Goal: Find specific page/section: Find specific page/section

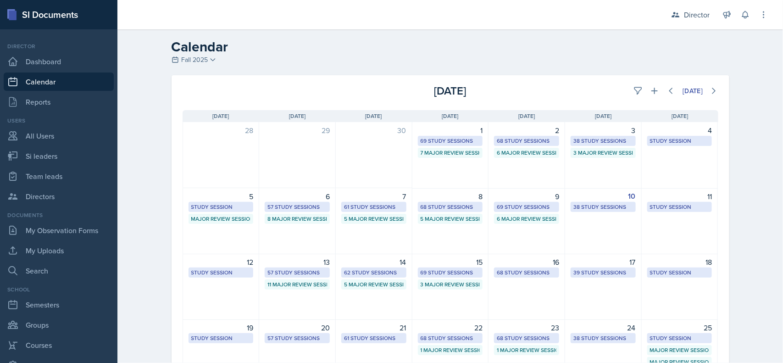
click at [753, 73] on header "Calendar Fall 2025 Fall 2025 Summer 2025 Spring 2025 Fall 2024 Summer 2024 Spri…" at bounding box center [449, 52] width 665 height 46
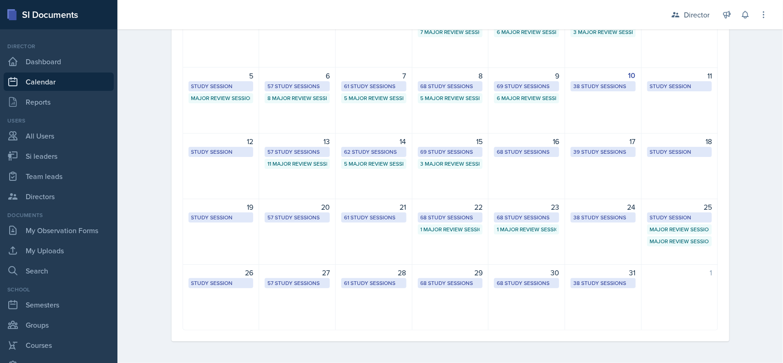
click at [684, 238] on div "Major Review Session" at bounding box center [680, 241] width 60 height 8
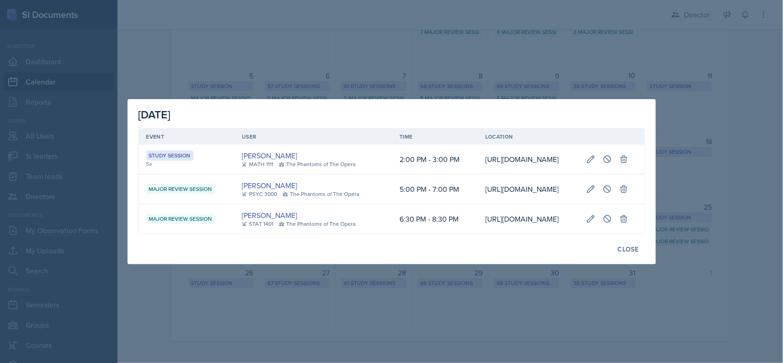
click at [712, 111] on div at bounding box center [391, 181] width 783 height 363
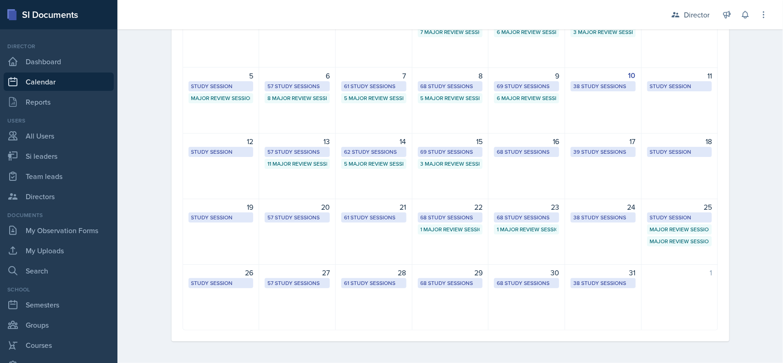
click at [689, 148] on div "Study Session" at bounding box center [680, 152] width 60 height 8
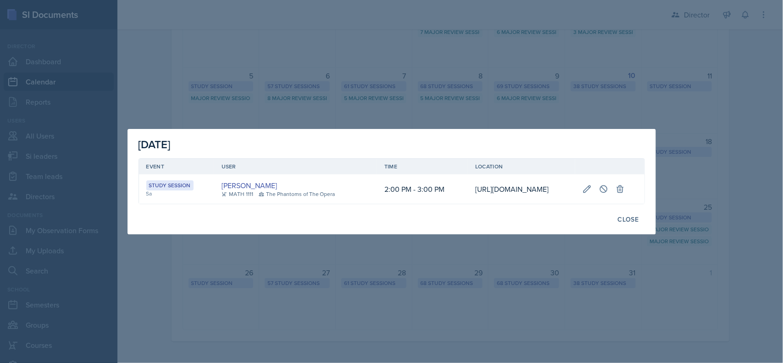
click at [717, 166] on div at bounding box center [391, 181] width 783 height 363
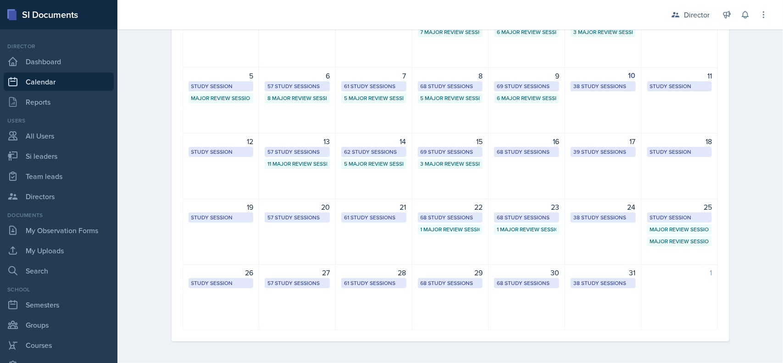
click at [602, 180] on div "17 39 Study Sessions" at bounding box center [603, 166] width 77 height 66
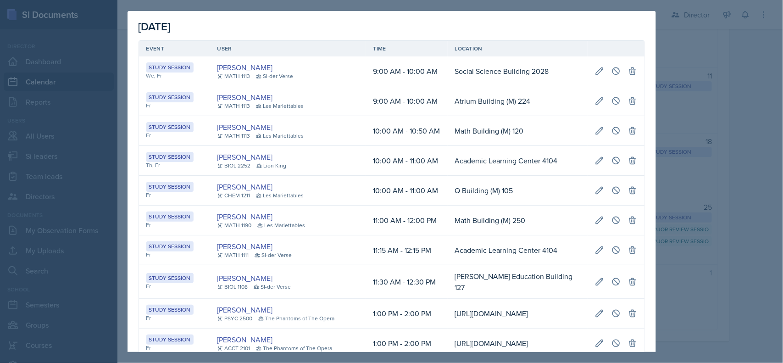
click at [587, 165] on td "Academic Learning Center 4104" at bounding box center [518, 161] width 140 height 30
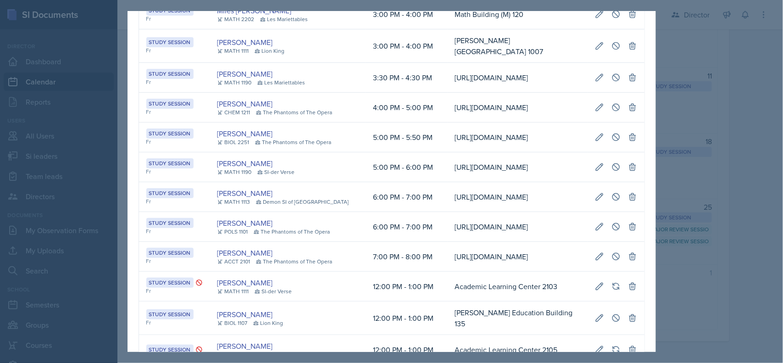
scroll to position [1243, 0]
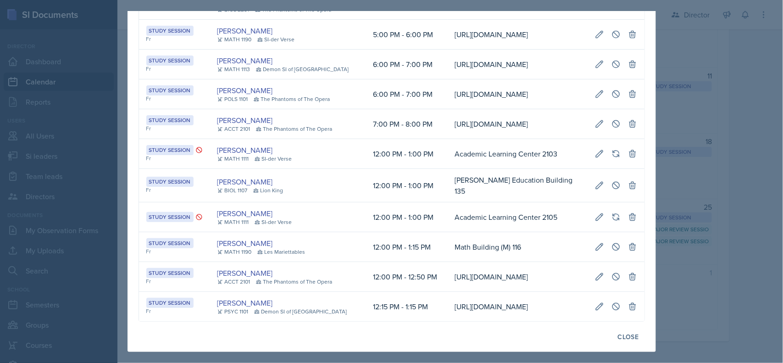
click at [720, 186] on div at bounding box center [391, 181] width 783 height 363
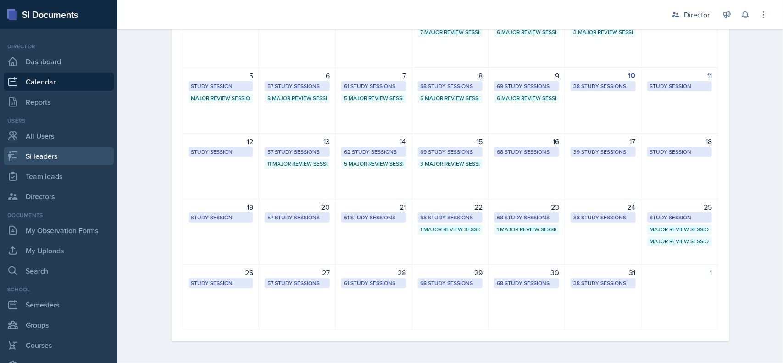
click at [33, 151] on link "Si leaders" at bounding box center [59, 156] width 110 height 18
select select "2bed604d-1099-4043-b1bc-2365e8740244"
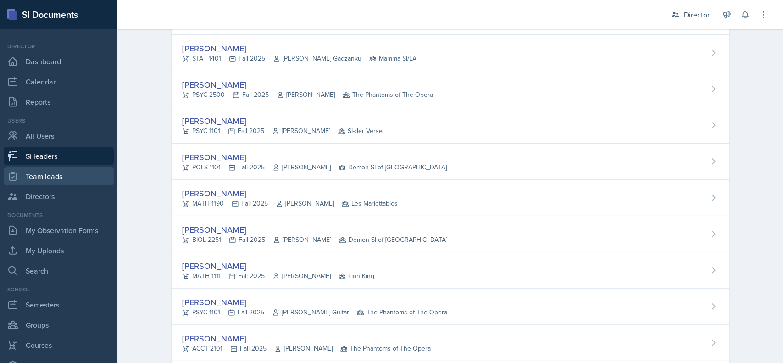
click at [30, 173] on link "Team leads" at bounding box center [59, 176] width 110 height 18
select select "2bed604d-1099-4043-b1bc-2365e8740244"
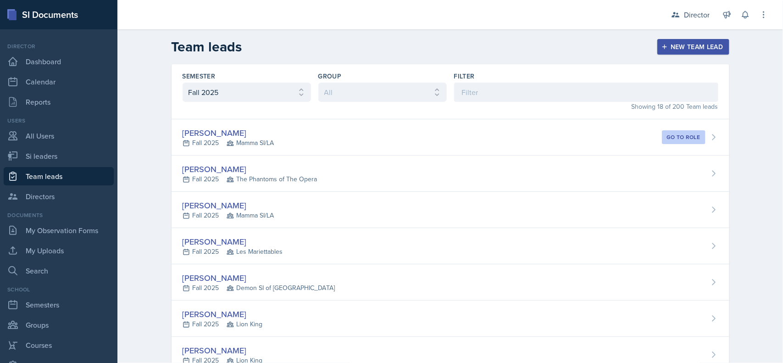
click at [63, 177] on link "Team leads" at bounding box center [59, 176] width 110 height 18
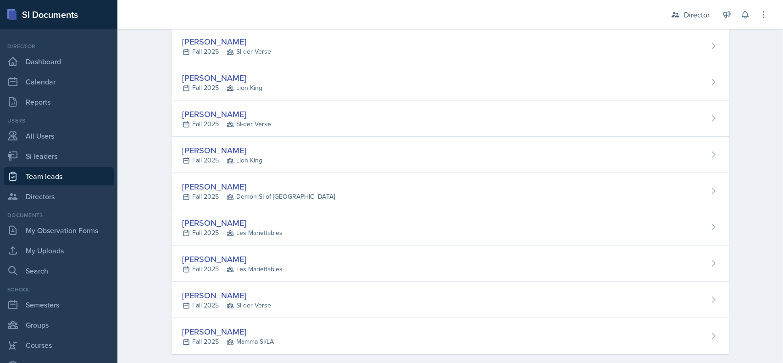
scroll to position [432, 0]
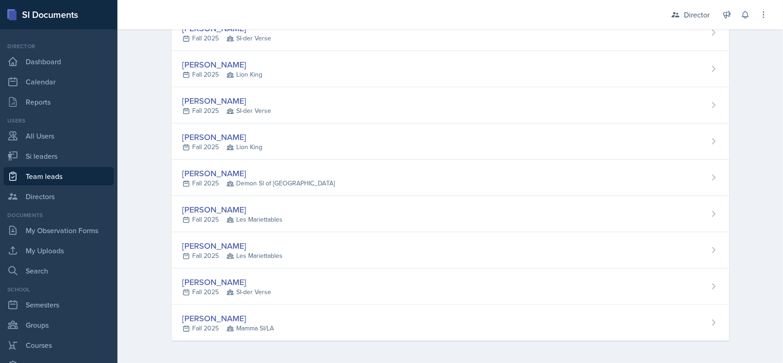
click at [316, 66] on div "[PERSON_NAME] Fall 2025 Lion King" at bounding box center [451, 69] width 558 height 36
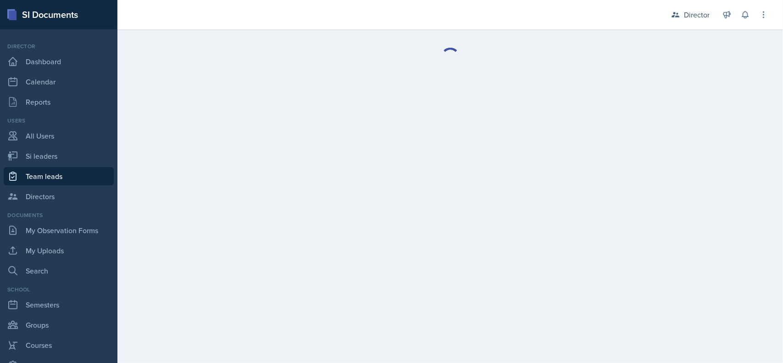
click at [311, 73] on div at bounding box center [449, 56] width 665 height 55
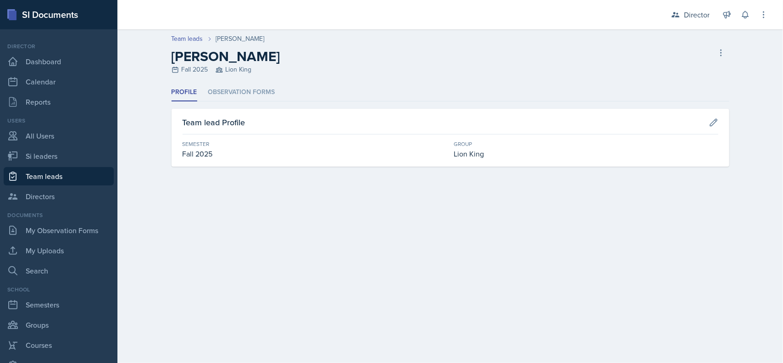
click at [255, 86] on li "Observation Forms" at bounding box center [241, 92] width 67 height 18
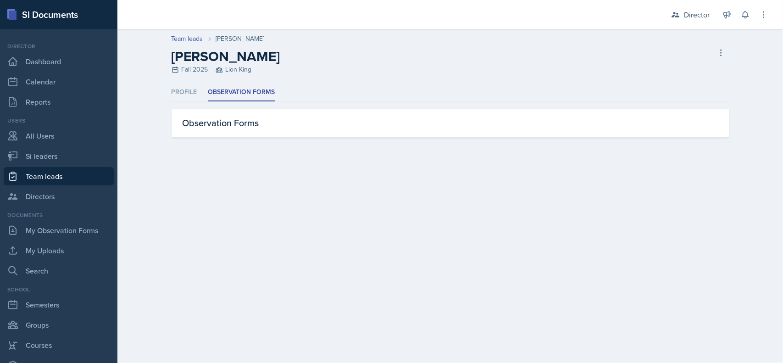
click at [179, 94] on li "Profile" at bounding box center [185, 92] width 26 height 18
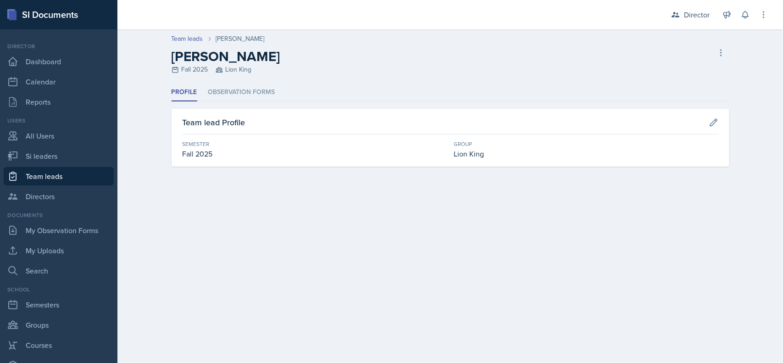
click at [86, 177] on link "Team leads" at bounding box center [59, 176] width 110 height 18
select select "2bed604d-1099-4043-b1bc-2365e8740244"
